Goal: Find specific page/section: Find specific page/section

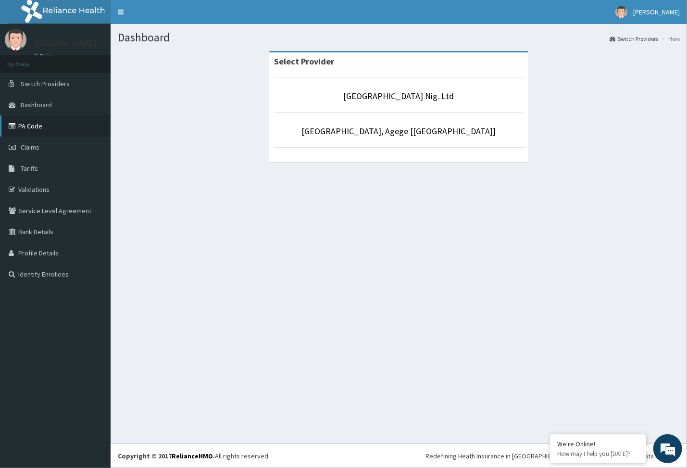
click at [50, 133] on link "PA Code" at bounding box center [55, 125] width 111 height 21
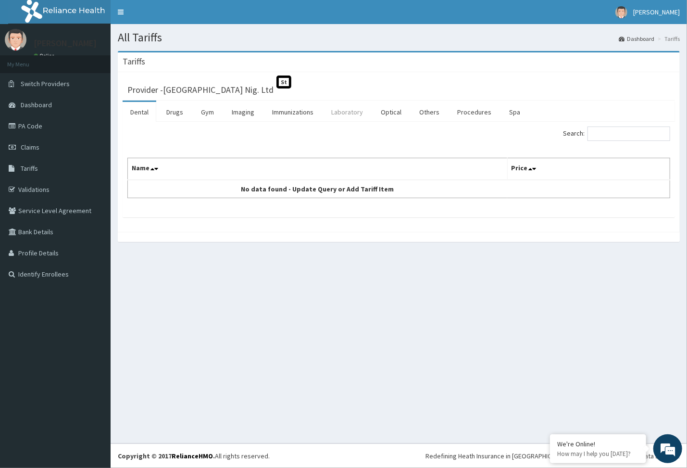
click at [344, 112] on link "Laboratory" at bounding box center [346, 112] width 47 height 20
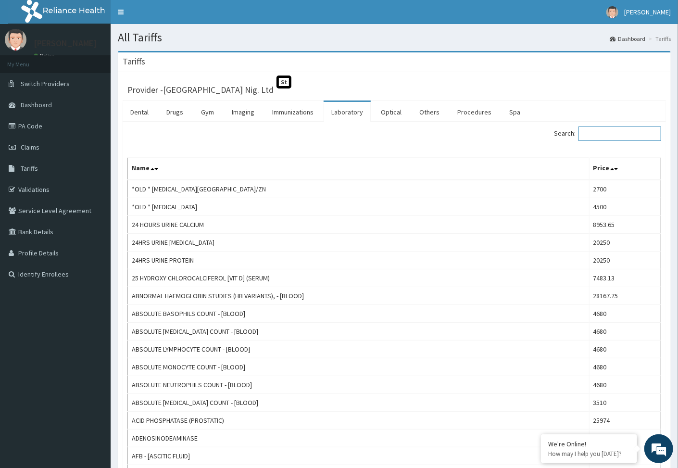
click at [618, 137] on input "Search:" at bounding box center [619, 133] width 83 height 14
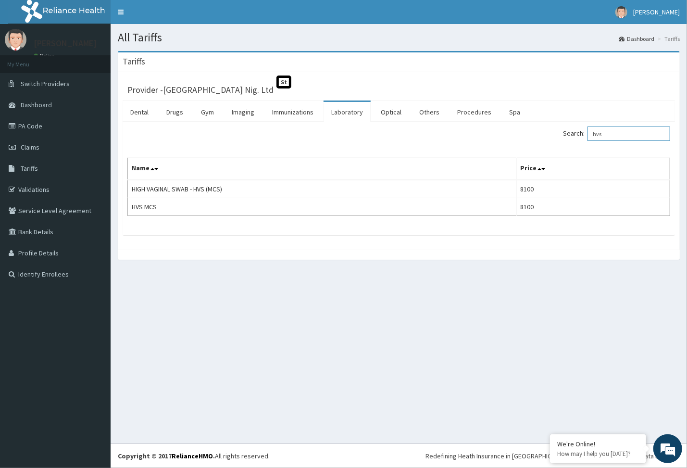
type input "hvs"
click at [31, 132] on link "PA Code" at bounding box center [55, 125] width 111 height 21
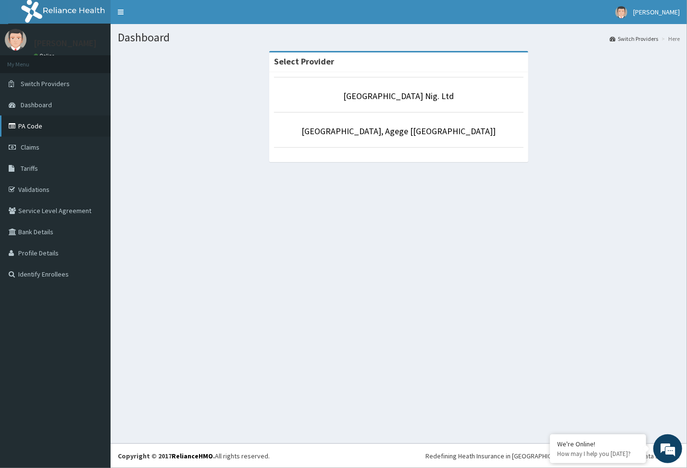
click at [31, 124] on link "PA Code" at bounding box center [55, 125] width 111 height 21
